Goal: Navigation & Orientation: Find specific page/section

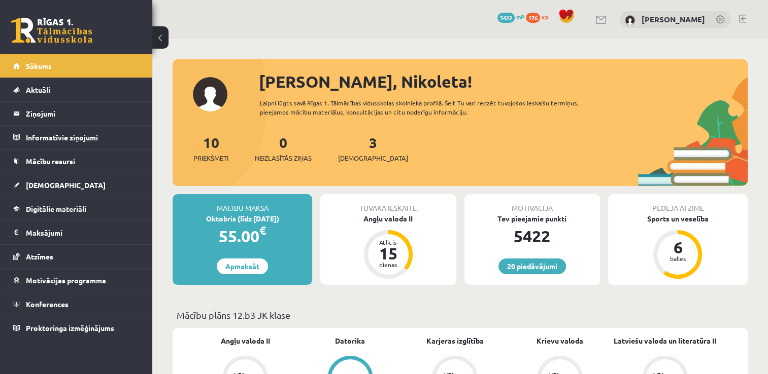
click at [742, 17] on link at bounding box center [742, 19] width 8 height 8
click at [84, 157] on link "Mācību resursi" at bounding box center [76, 161] width 126 height 23
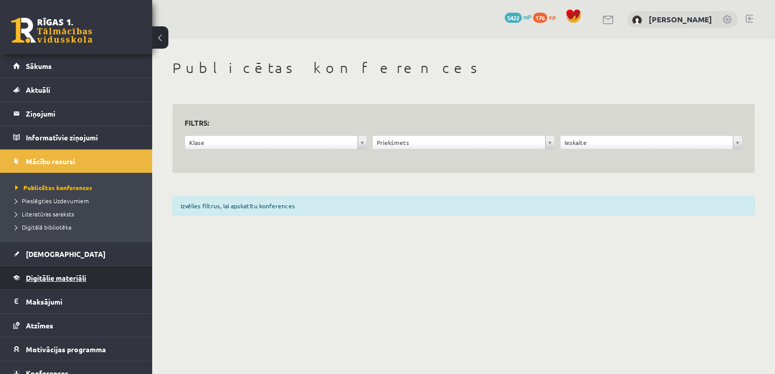
click at [73, 277] on span "Digitālie materiāli" at bounding box center [56, 277] width 60 height 9
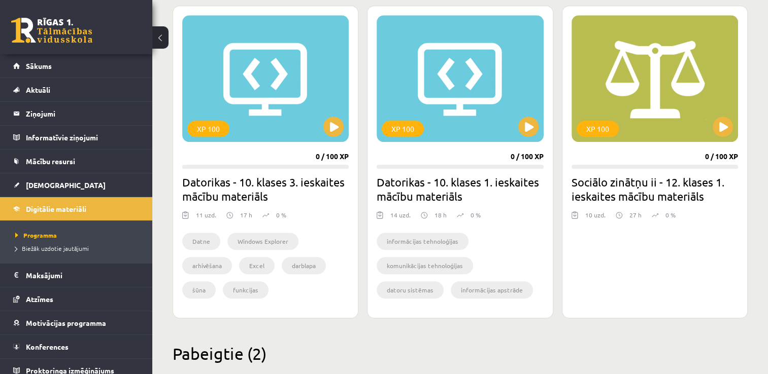
scroll to position [881, 0]
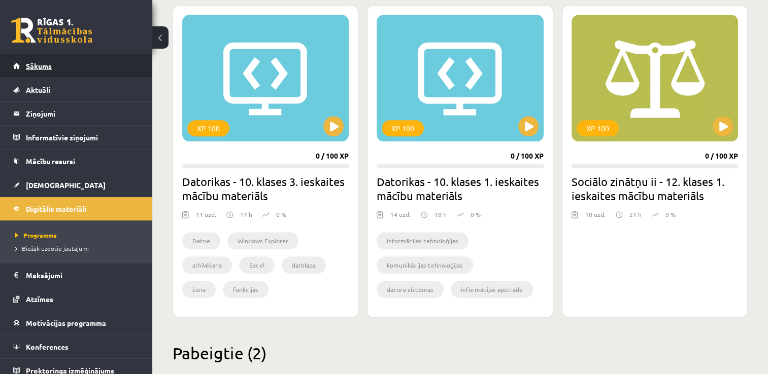
click at [116, 63] on link "Sākums" at bounding box center [76, 65] width 126 height 23
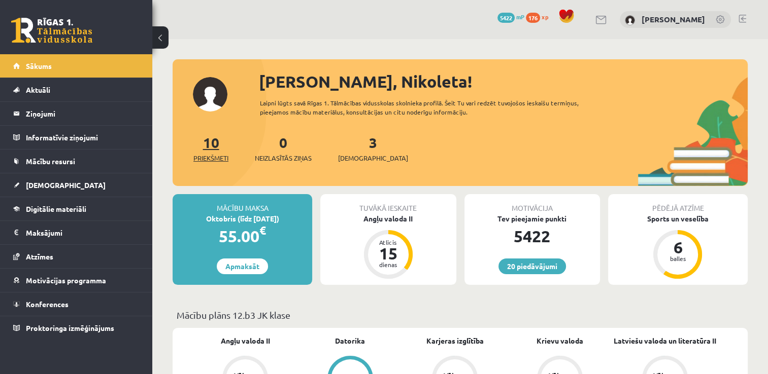
click at [209, 143] on link "10 Priekšmeti" at bounding box center [210, 148] width 35 height 30
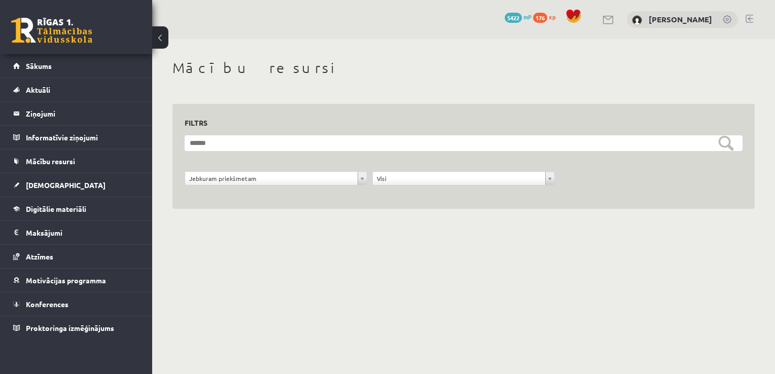
click at [50, 23] on link at bounding box center [51, 30] width 81 height 25
click at [50, 74] on link "Sākums" at bounding box center [76, 65] width 126 height 23
